Goal: Use online tool/utility: Utilize a website feature to perform a specific function

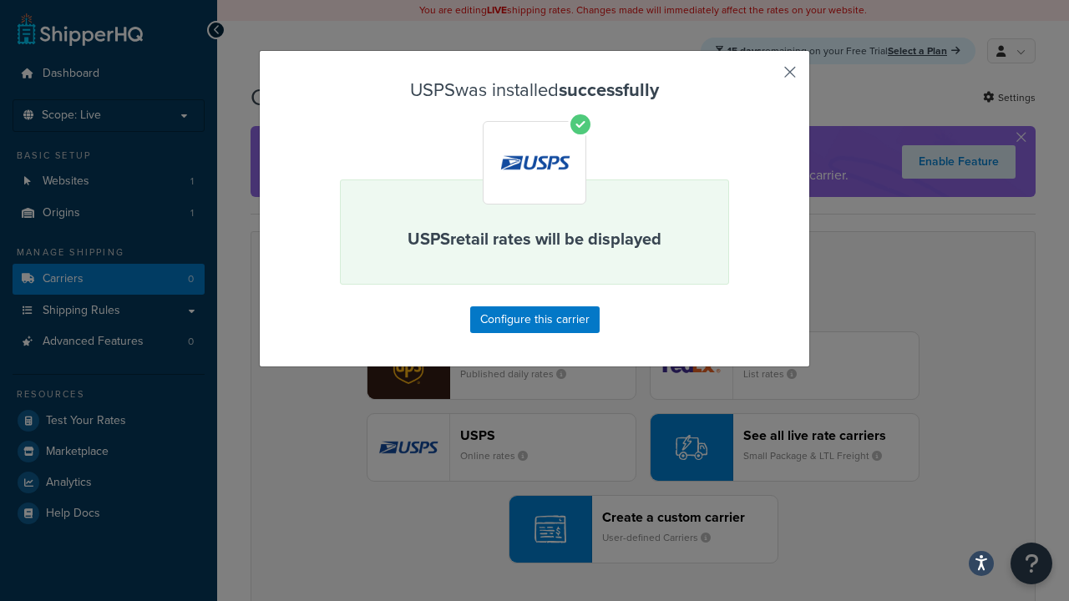
click at [765, 78] on button "button" at bounding box center [765, 78] width 4 height 4
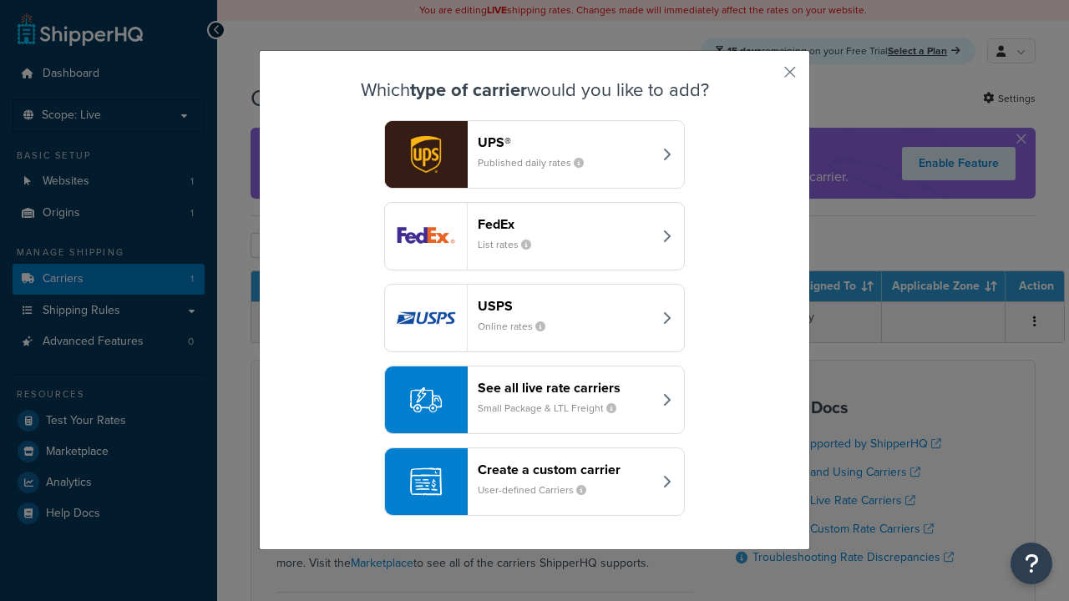
click at [534, 401] on div "See all live rate carriers Small Package & LTL Freight" at bounding box center [565, 400] width 175 height 40
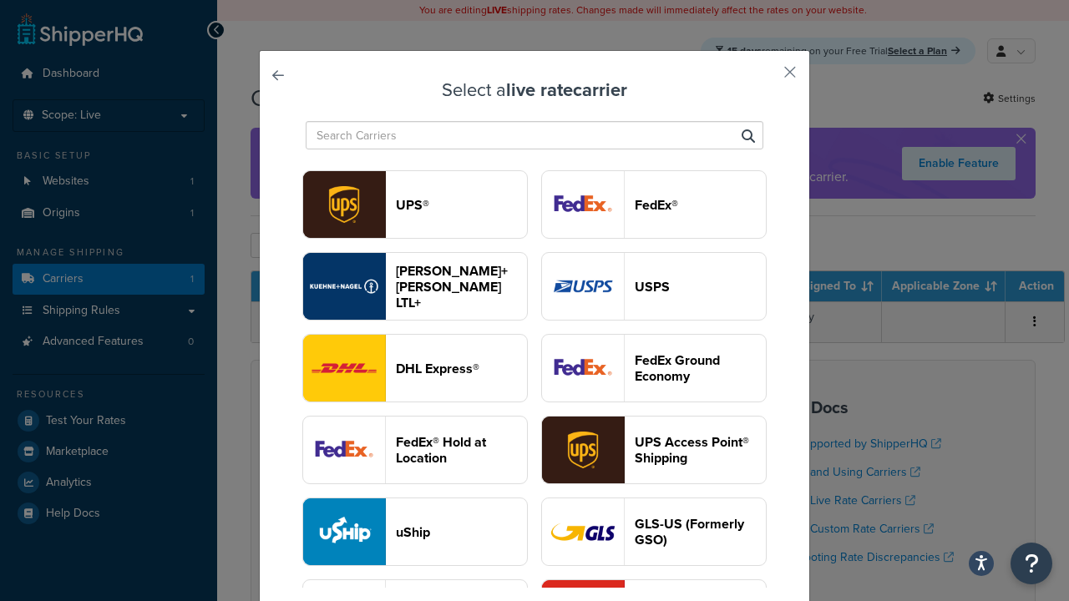
click at [461, 205] on header "UPS®" at bounding box center [461, 205] width 131 height 16
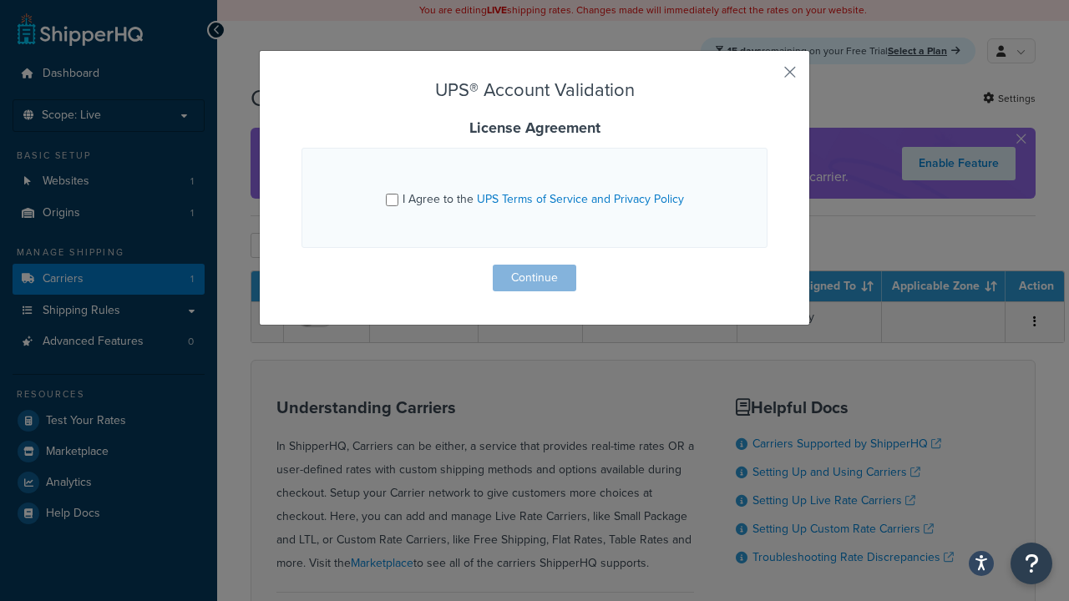
click at [393, 200] on input "I Agree to the UPS Terms of Service and Privacy Policy" at bounding box center [392, 200] width 13 height 13
checkbox input "true"
click at [534, 278] on button "Continue" at bounding box center [534, 278] width 83 height 27
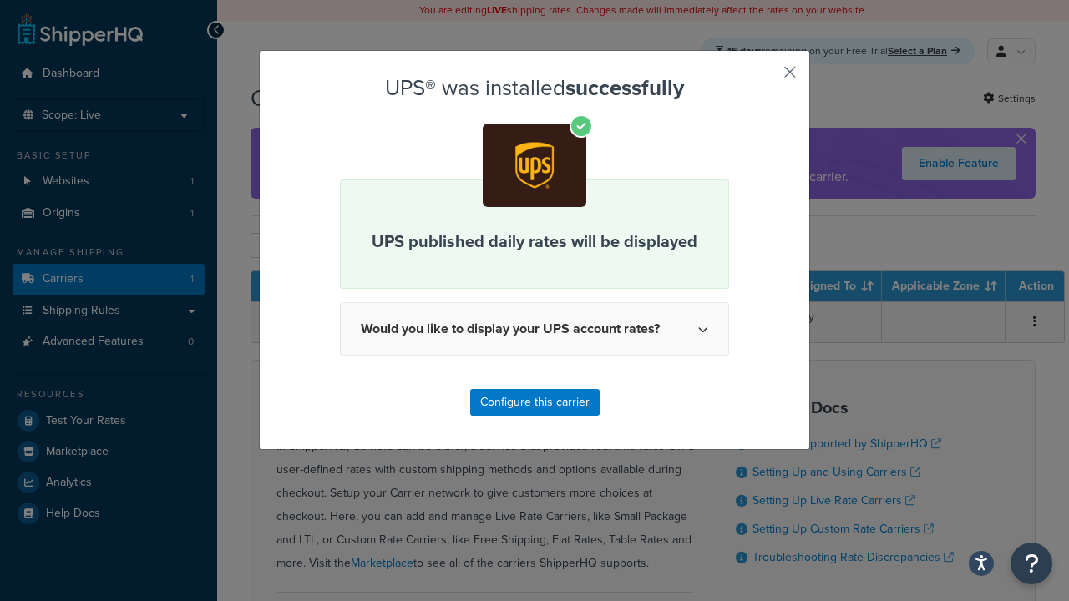
click at [765, 78] on button "button" at bounding box center [765, 78] width 4 height 4
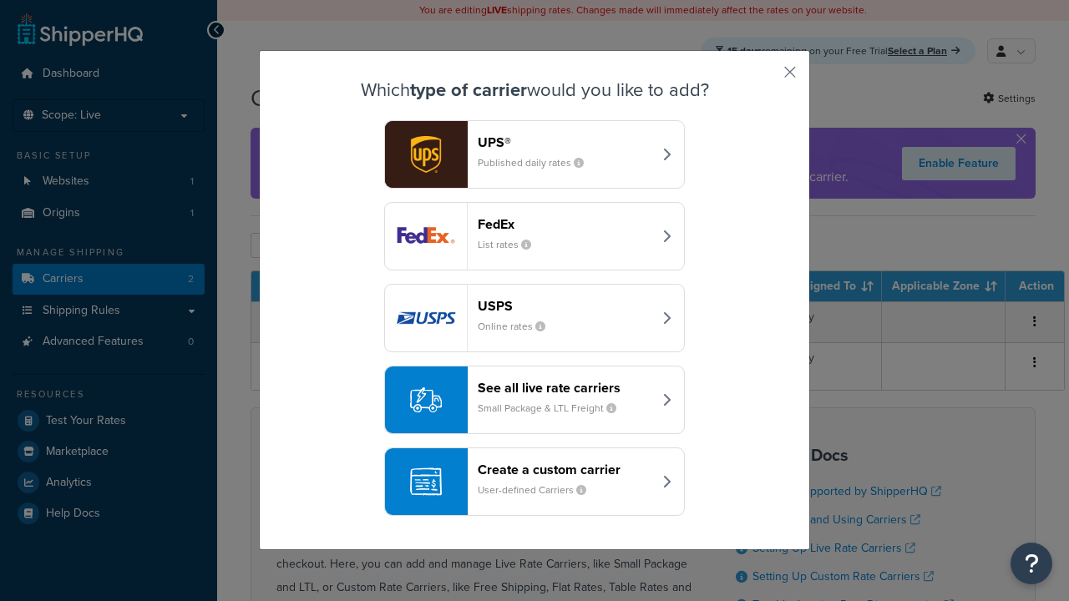
click at [564, 225] on header "FedEx" at bounding box center [565, 224] width 175 height 16
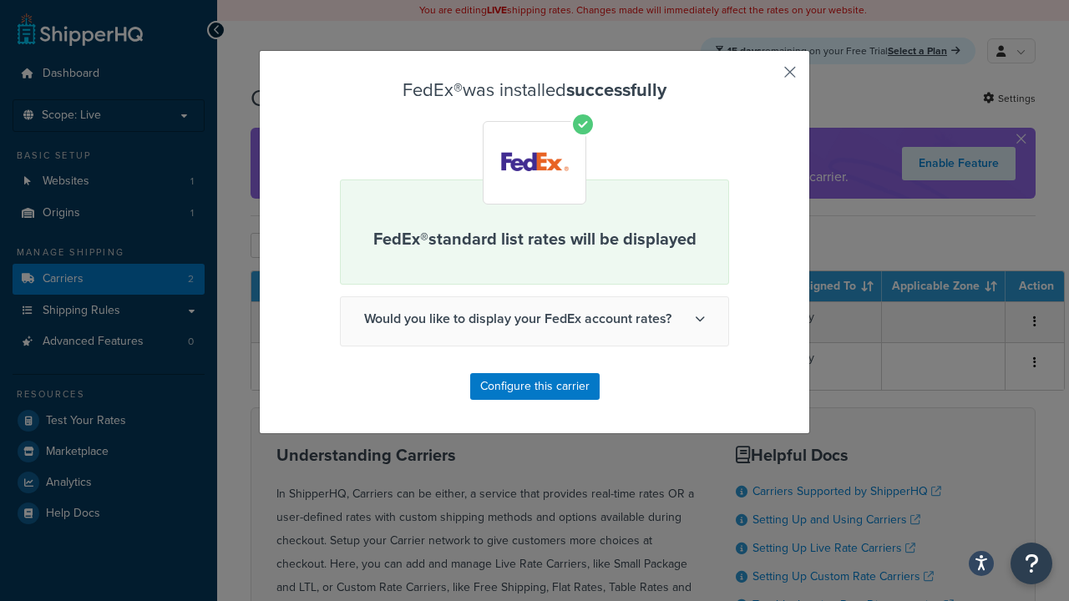
click at [765, 78] on button "button" at bounding box center [765, 78] width 4 height 4
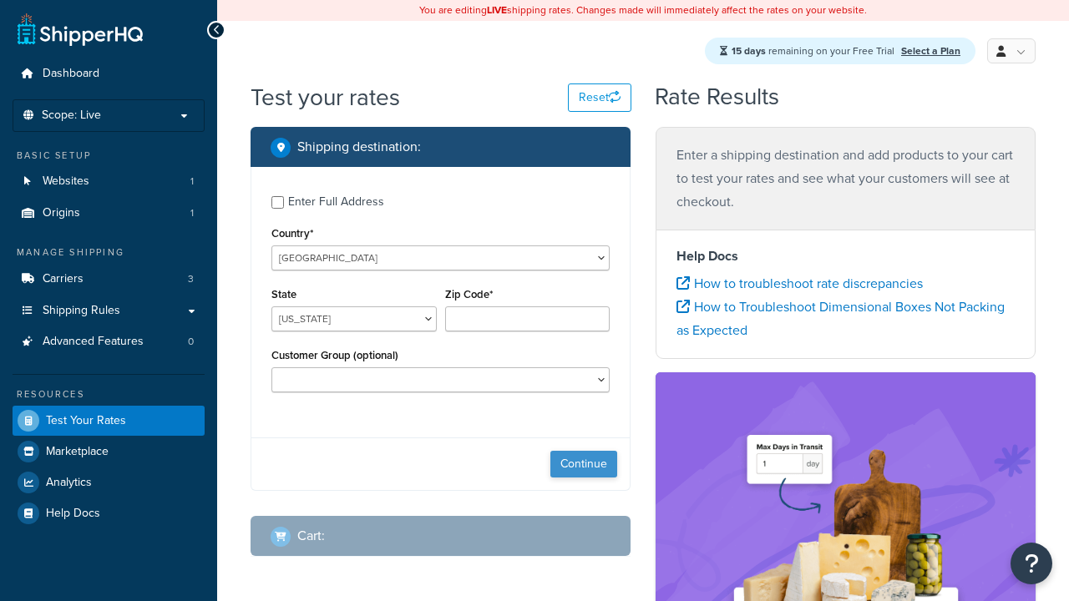
click at [584, 467] on button "Continue" at bounding box center [583, 464] width 67 height 27
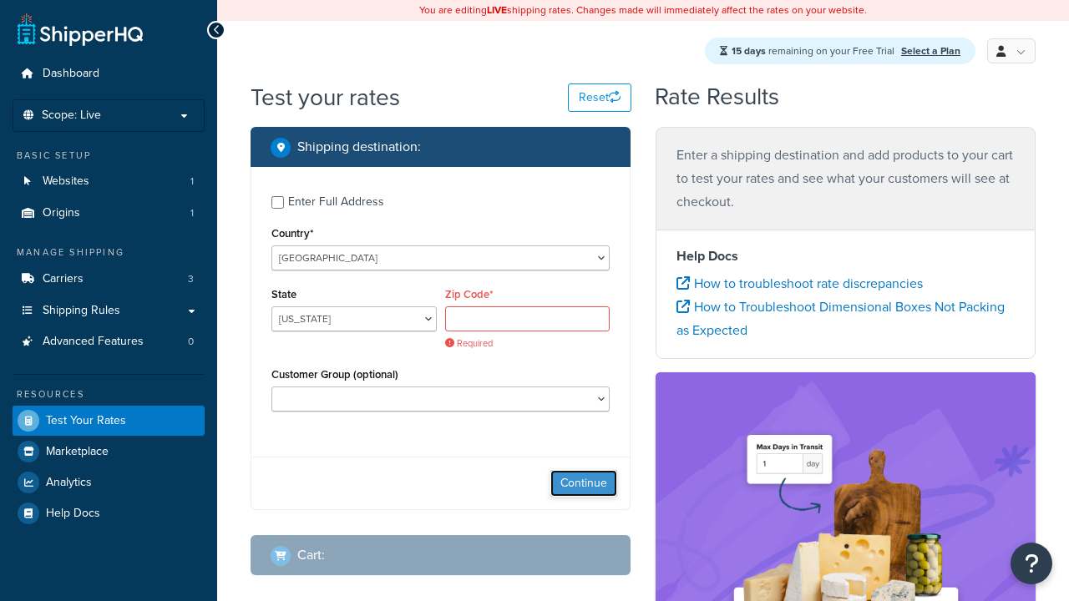
select select "[GEOGRAPHIC_DATA]"
type input "78628"
click at [584, 470] on button "Continue" at bounding box center [583, 483] width 67 height 27
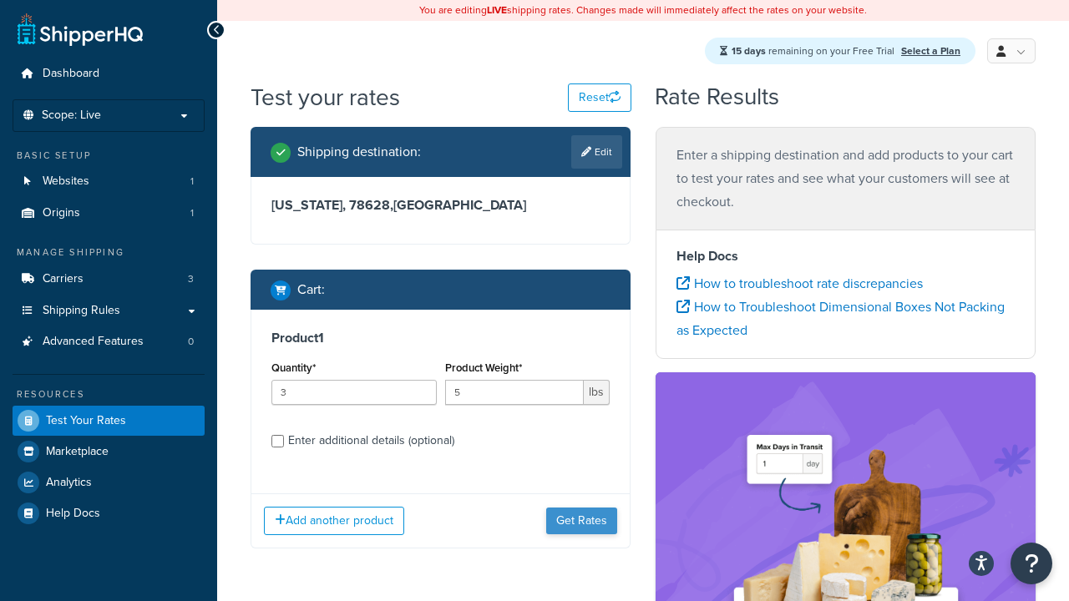
type input "5"
click at [582, 508] on button "Get Rates" at bounding box center [581, 521] width 71 height 27
